Goal: Transaction & Acquisition: Purchase product/service

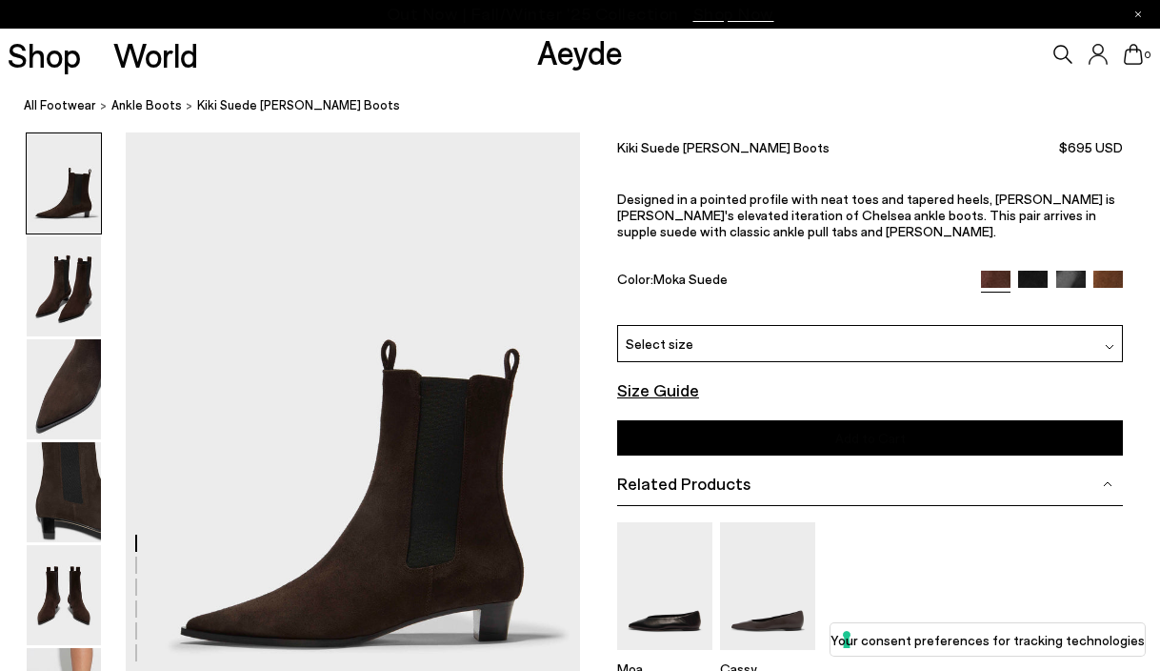
click at [839, 142] on div "Kiki Suede Chelsea Boots $695 USD" at bounding box center [870, 145] width 506 height 26
click at [117, 110] on font "ankle boots" at bounding box center [146, 104] width 70 height 15
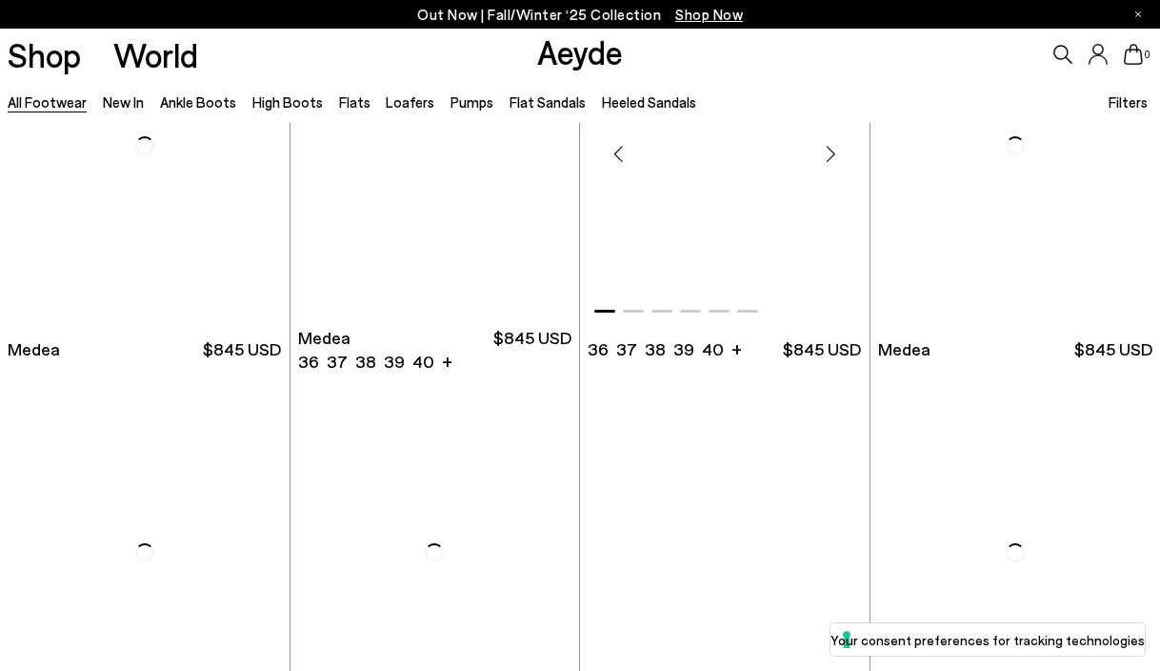
scroll to position [412, 0]
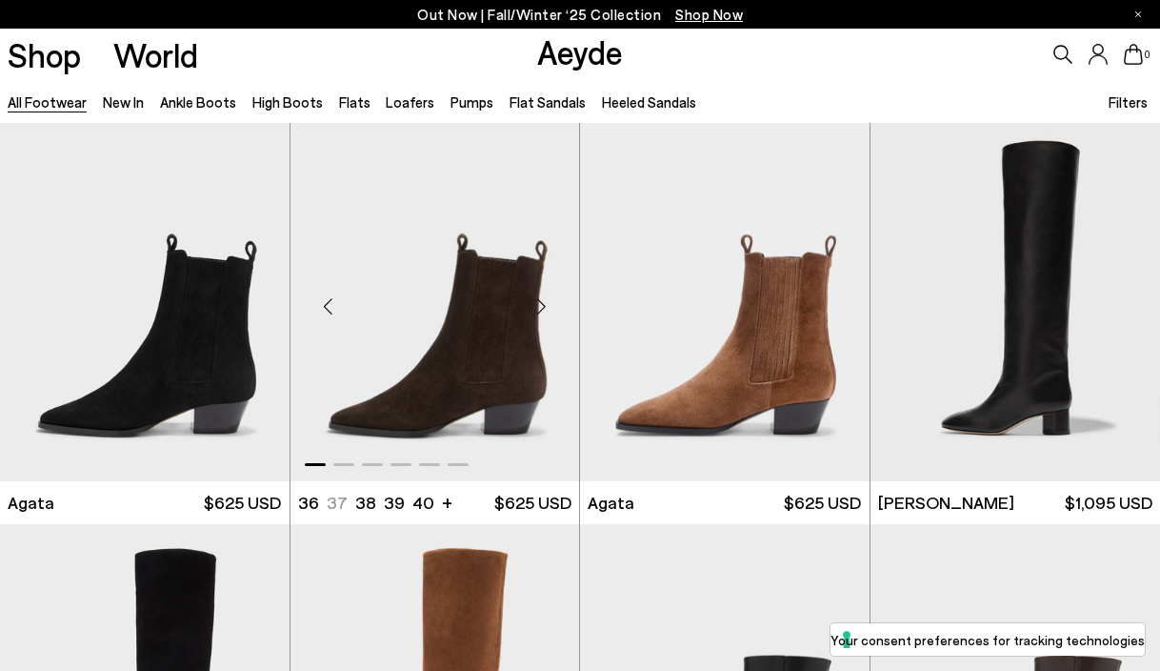
click at [543, 310] on div "Next slide" at bounding box center [540, 306] width 57 height 57
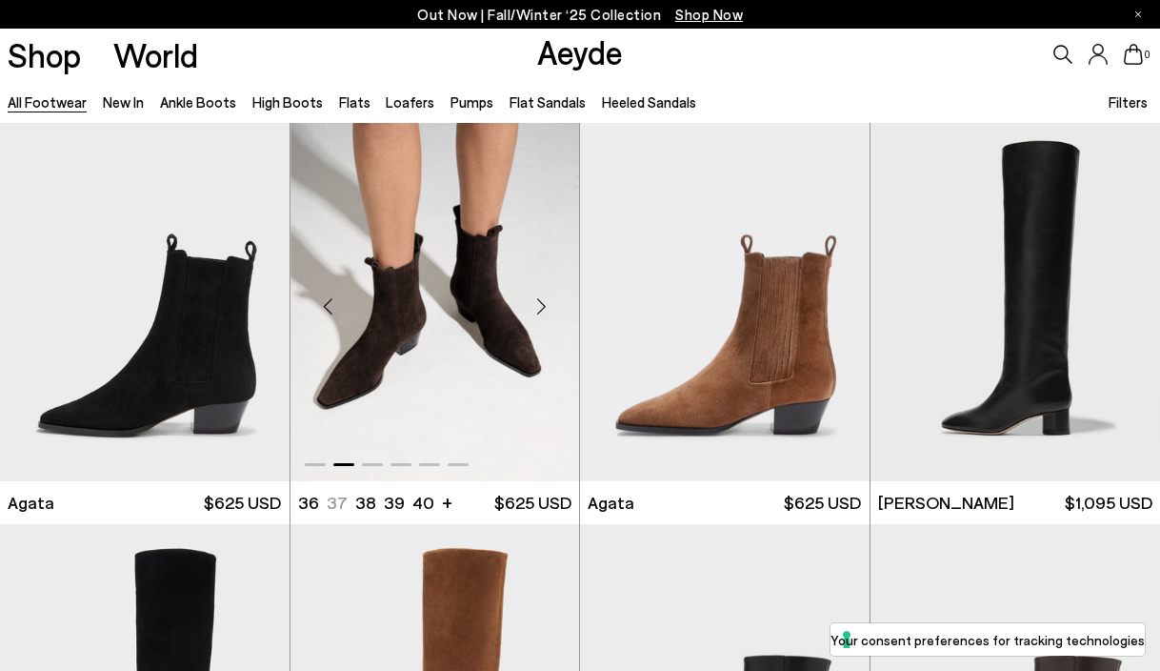
click at [543, 310] on div "Next slide" at bounding box center [540, 306] width 57 height 57
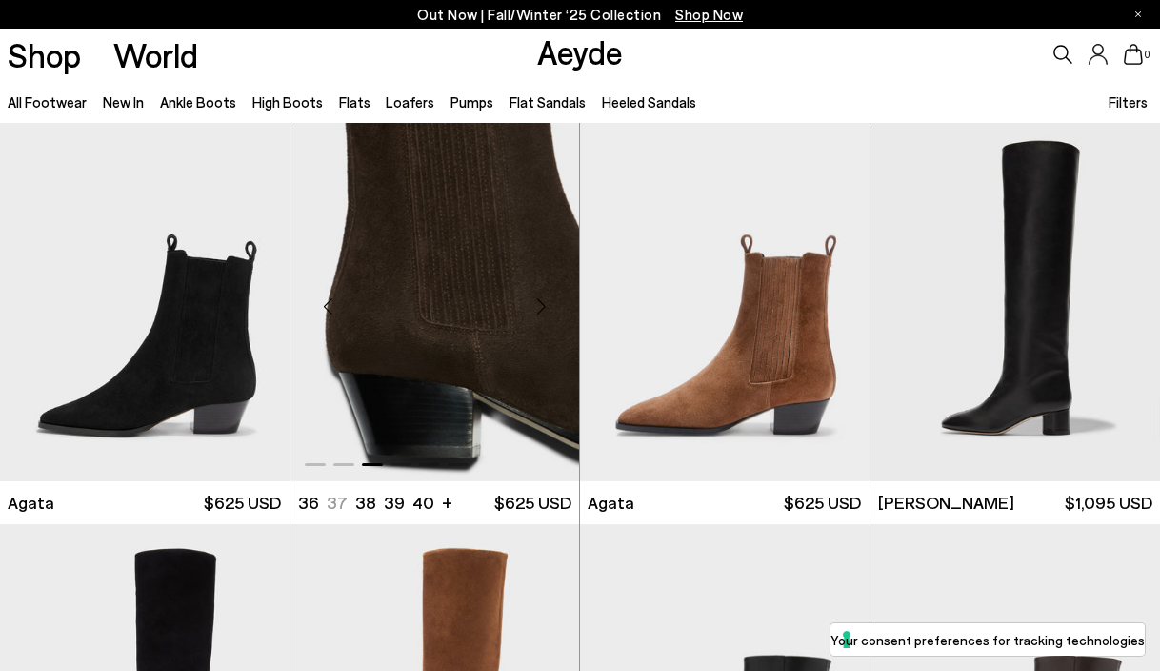
click at [543, 310] on div "Next slide" at bounding box center [540, 306] width 57 height 57
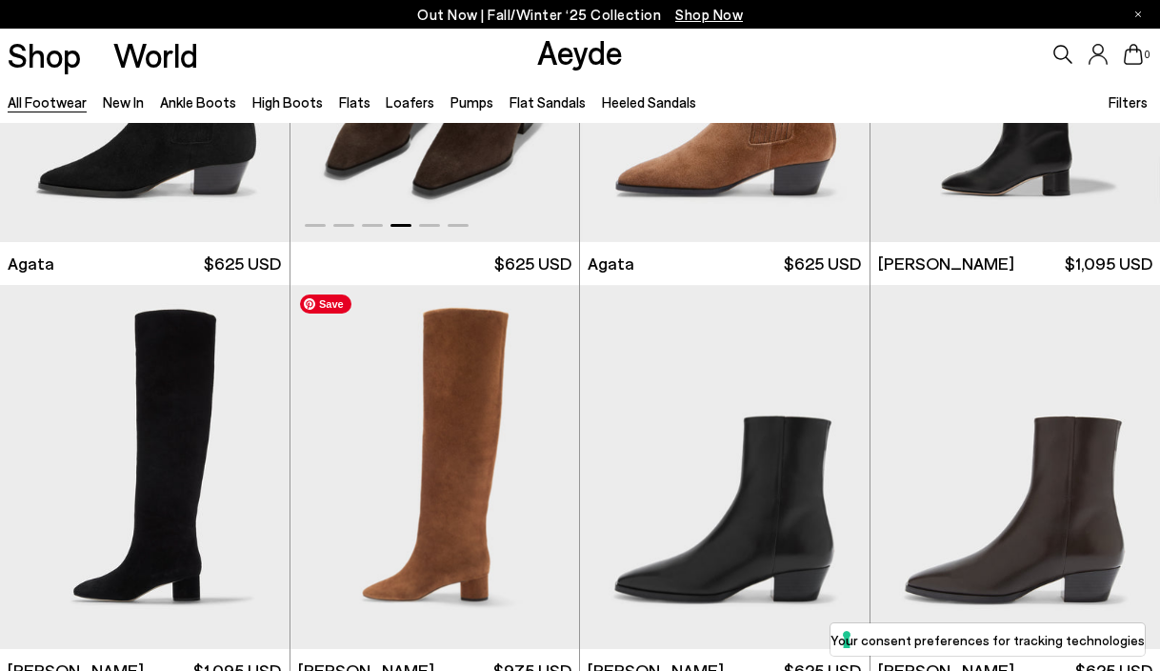
scroll to position [899, 0]
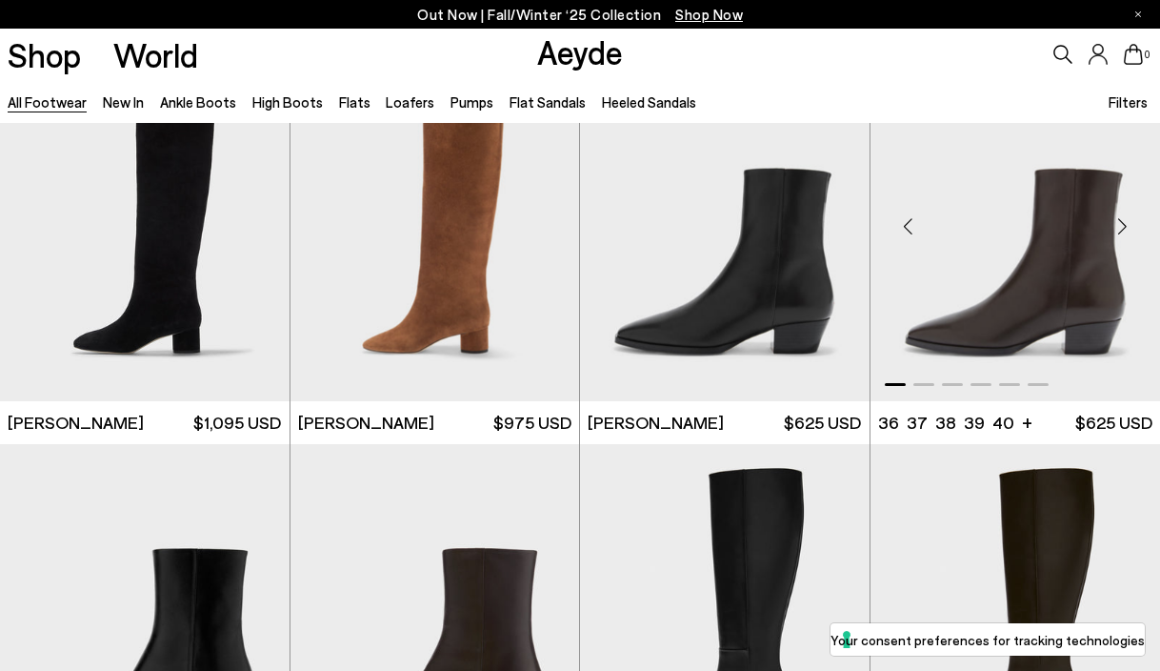
click at [1115, 227] on div "Next slide" at bounding box center [1122, 226] width 57 height 57
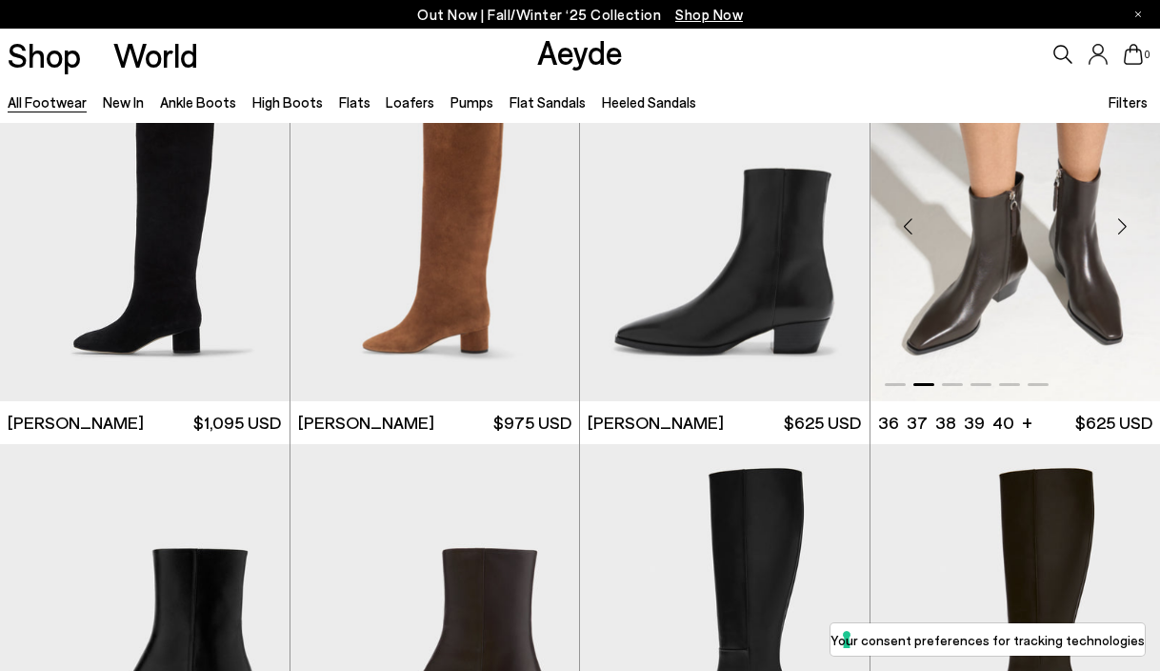
click at [1115, 227] on div "Next slide" at bounding box center [1122, 226] width 57 height 57
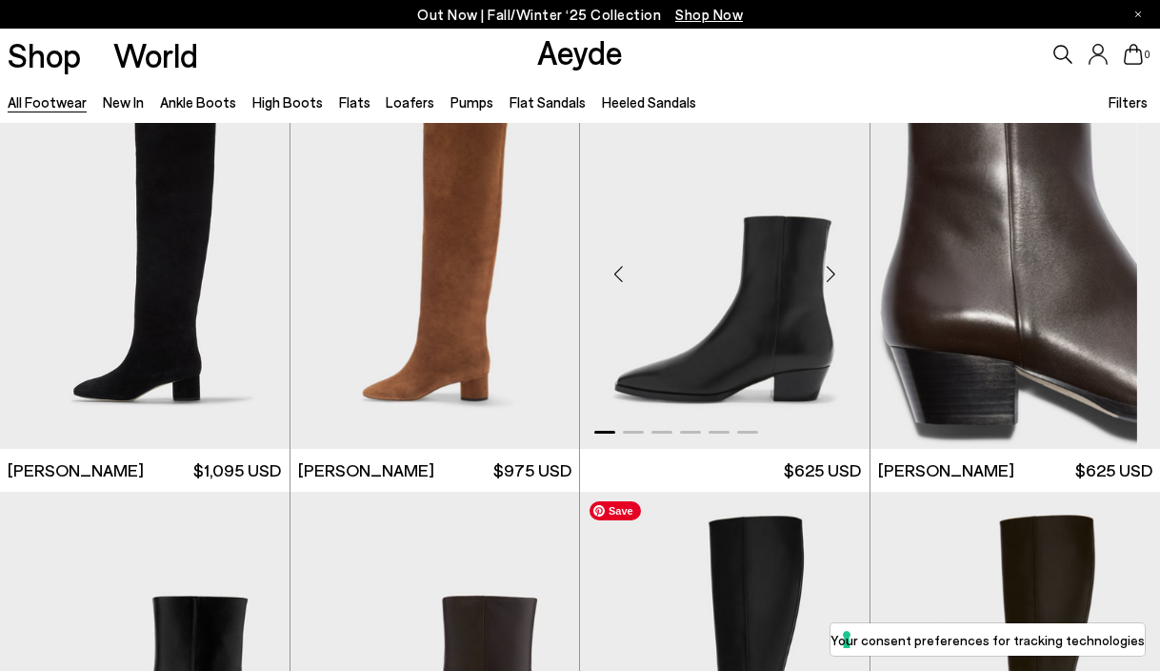
scroll to position [853, 0]
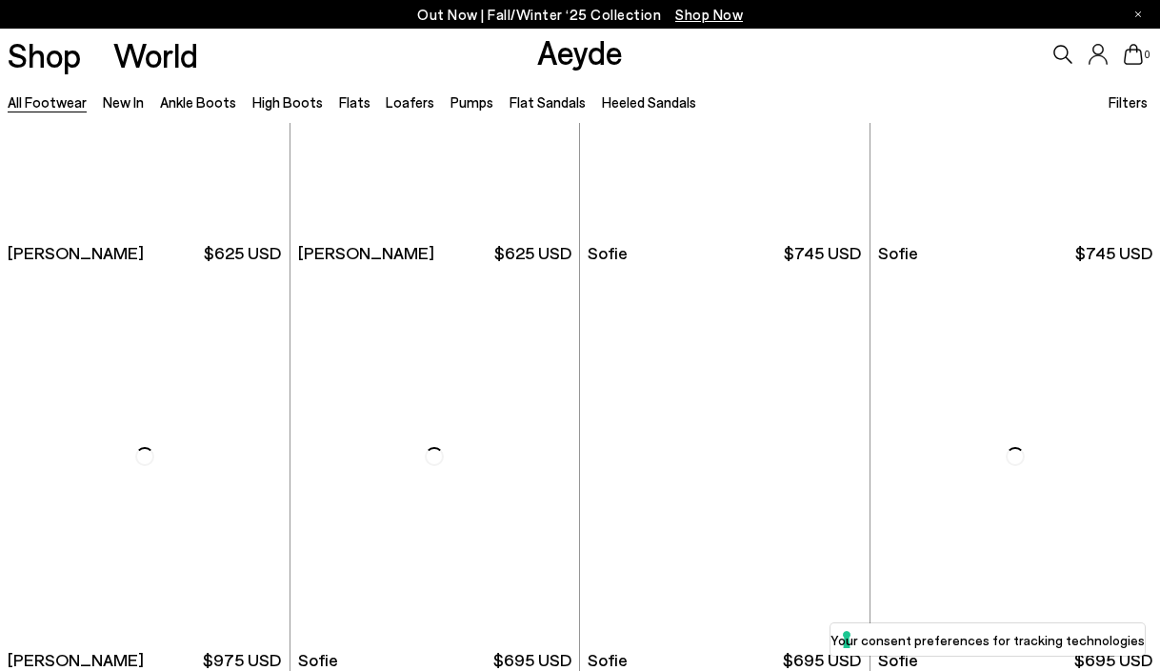
scroll to position [4928, 0]
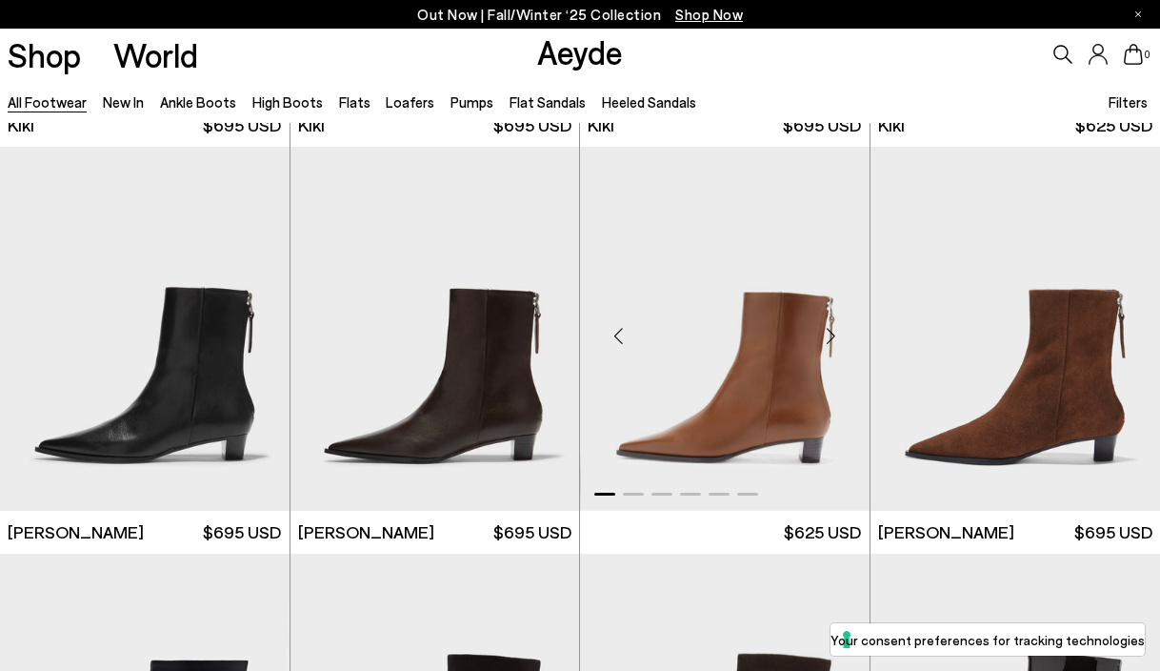
scroll to position [7090, 0]
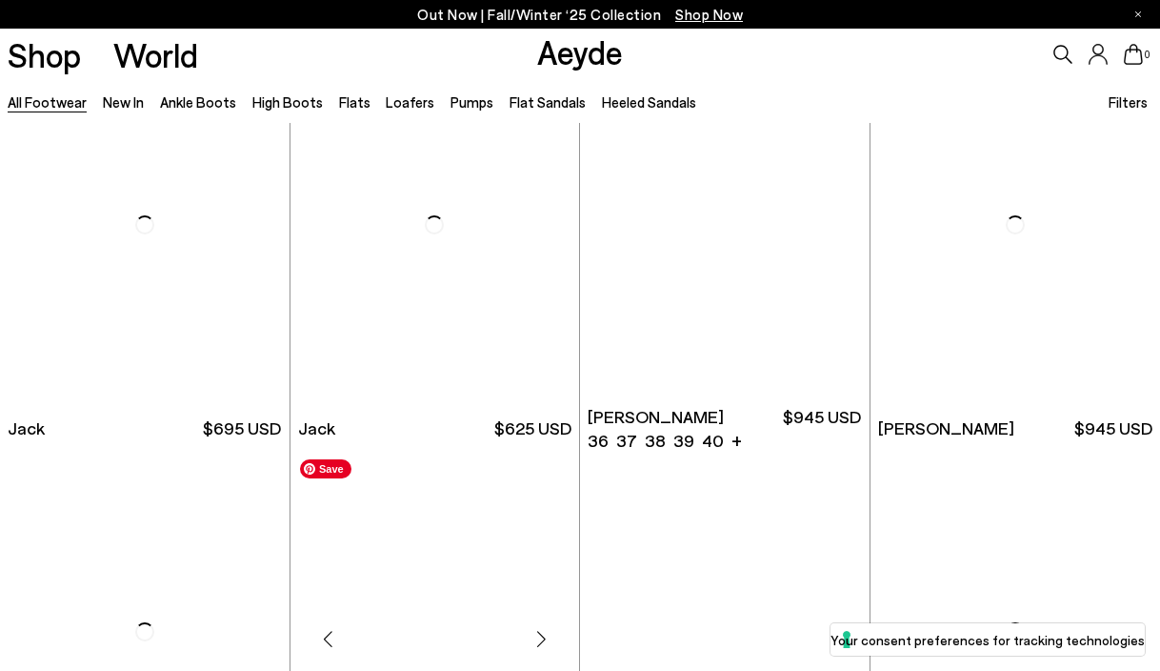
scroll to position [10393, 0]
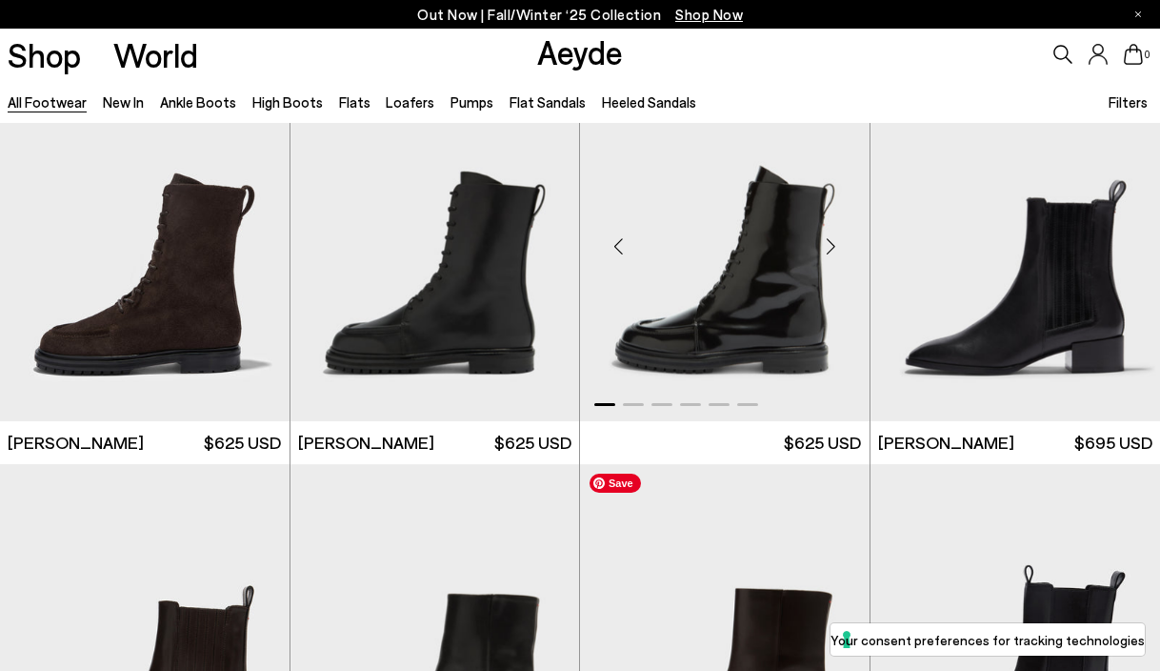
scroll to position [11374, 0]
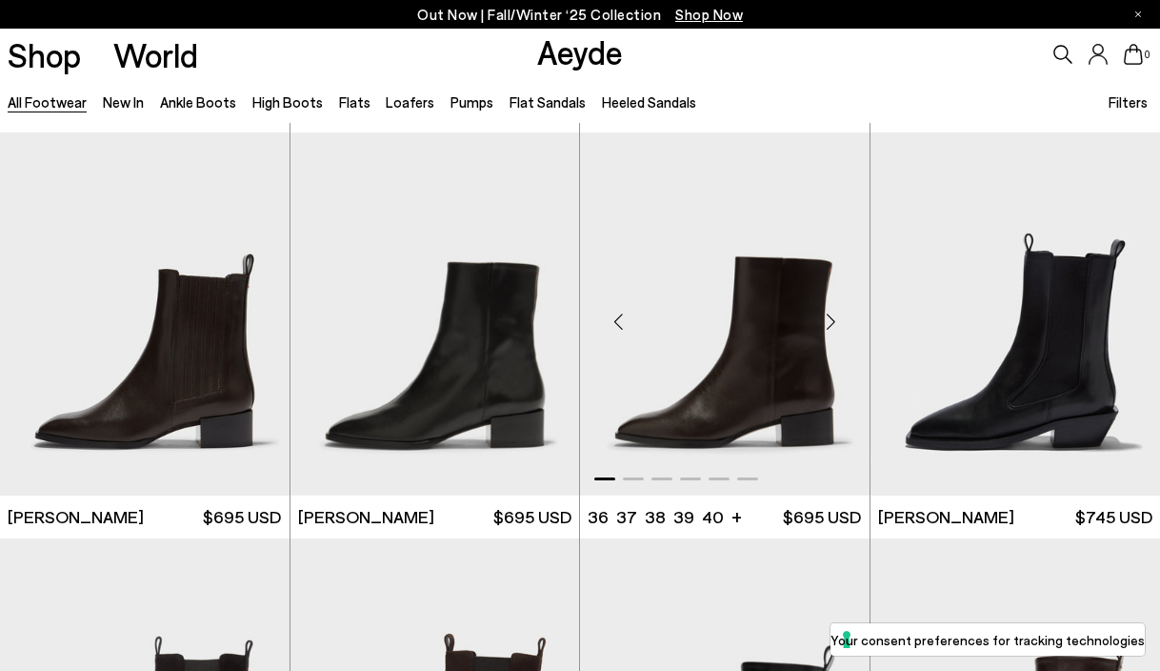
click at [829, 316] on div "Next slide" at bounding box center [831, 321] width 57 height 57
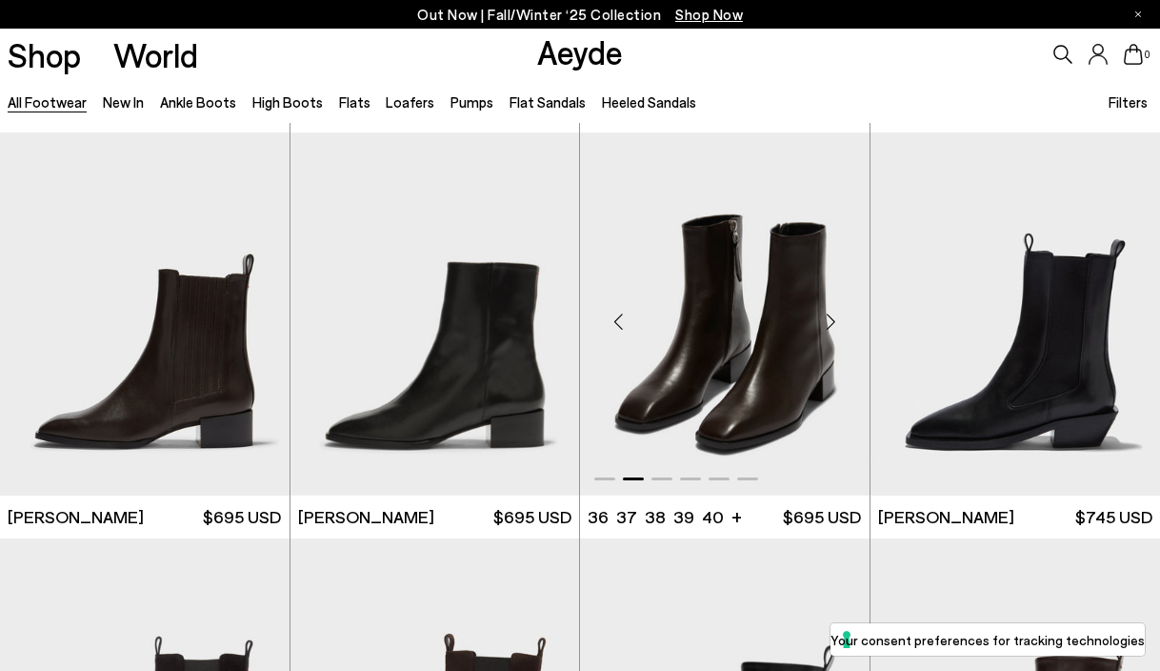
click at [829, 316] on div "Next slide" at bounding box center [831, 321] width 57 height 57
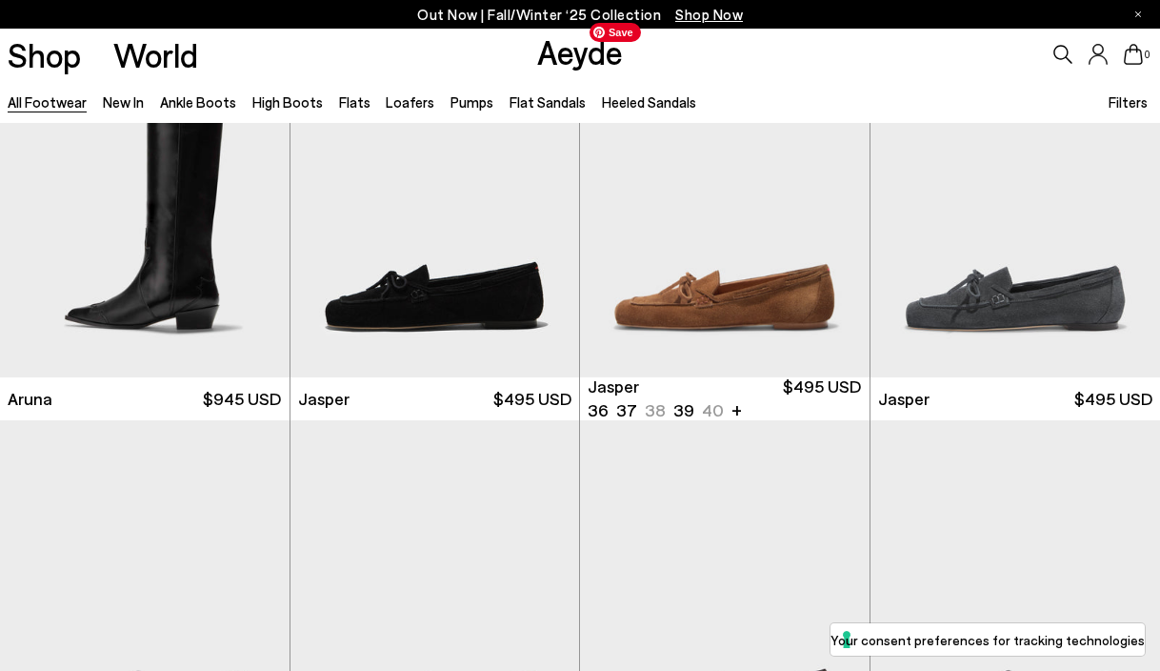
scroll to position [12826, 0]
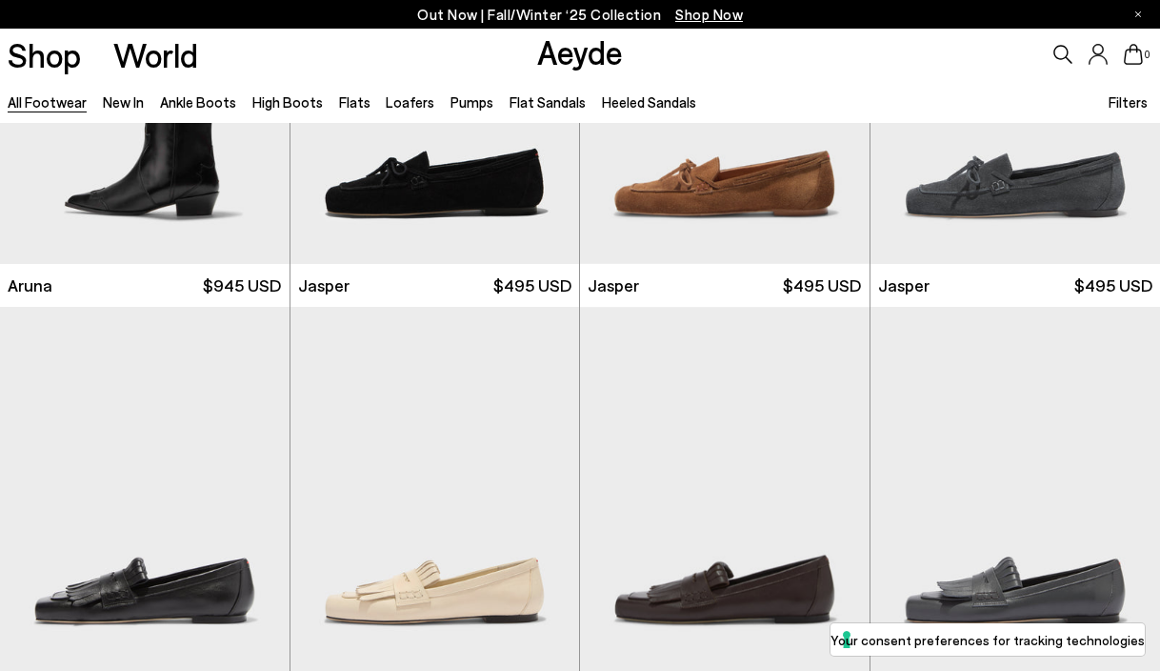
scroll to position [13720, 0]
